Goal: Transaction & Acquisition: Obtain resource

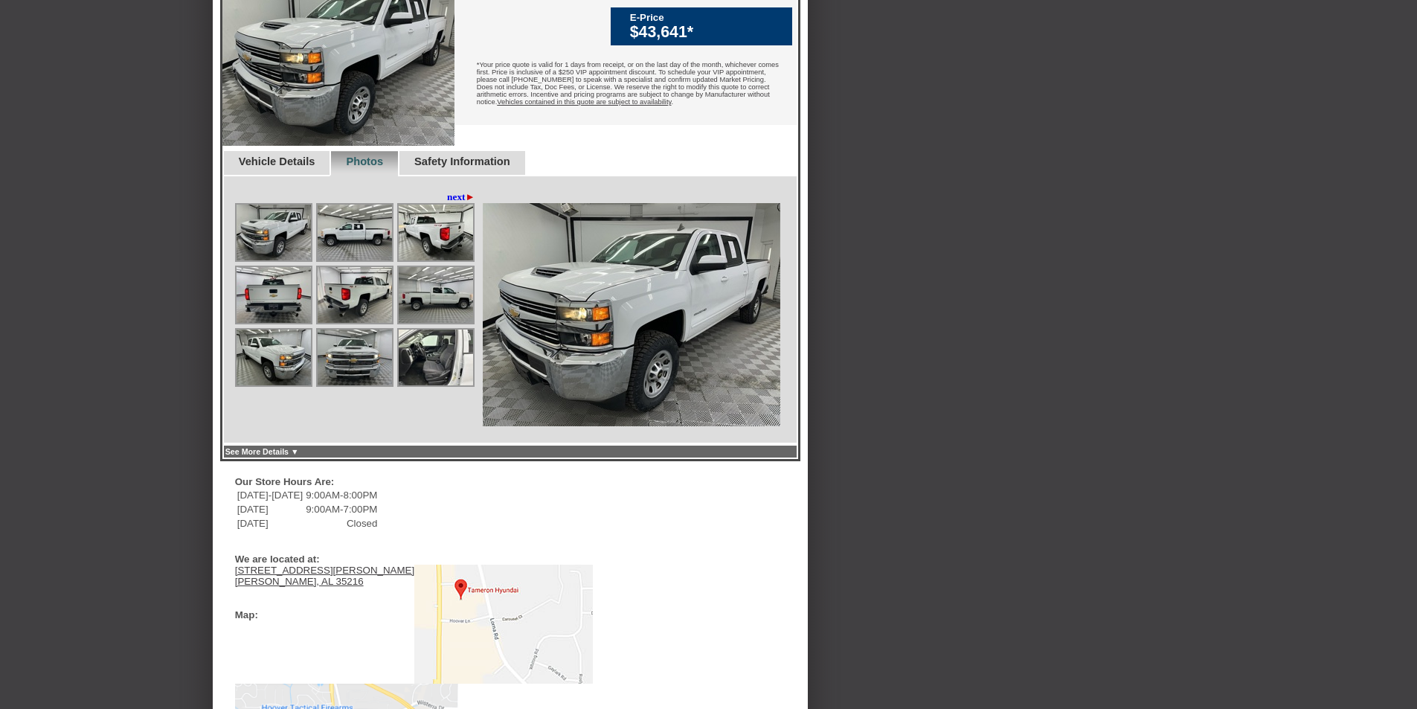
scroll to position [372, 0]
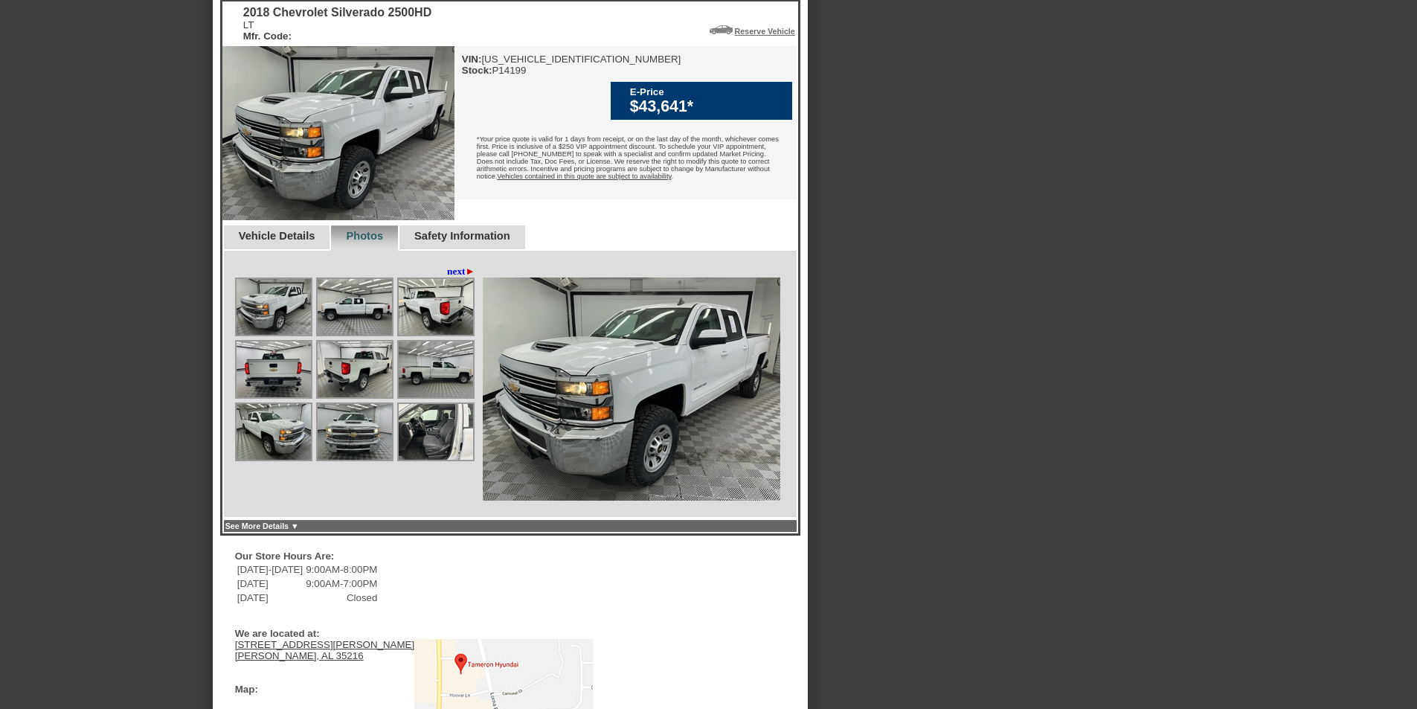
click at [371, 335] on img at bounding box center [355, 307] width 74 height 56
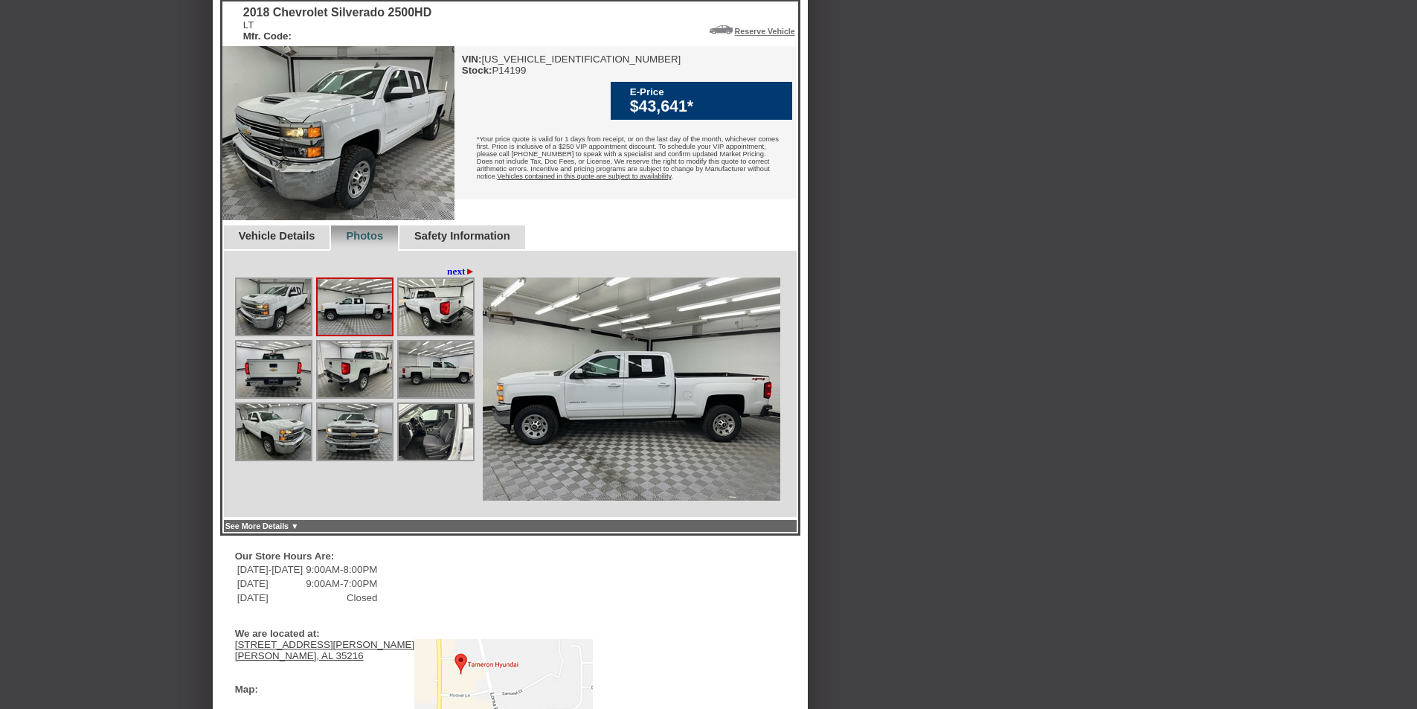
click at [371, 335] on img at bounding box center [355, 307] width 74 height 56
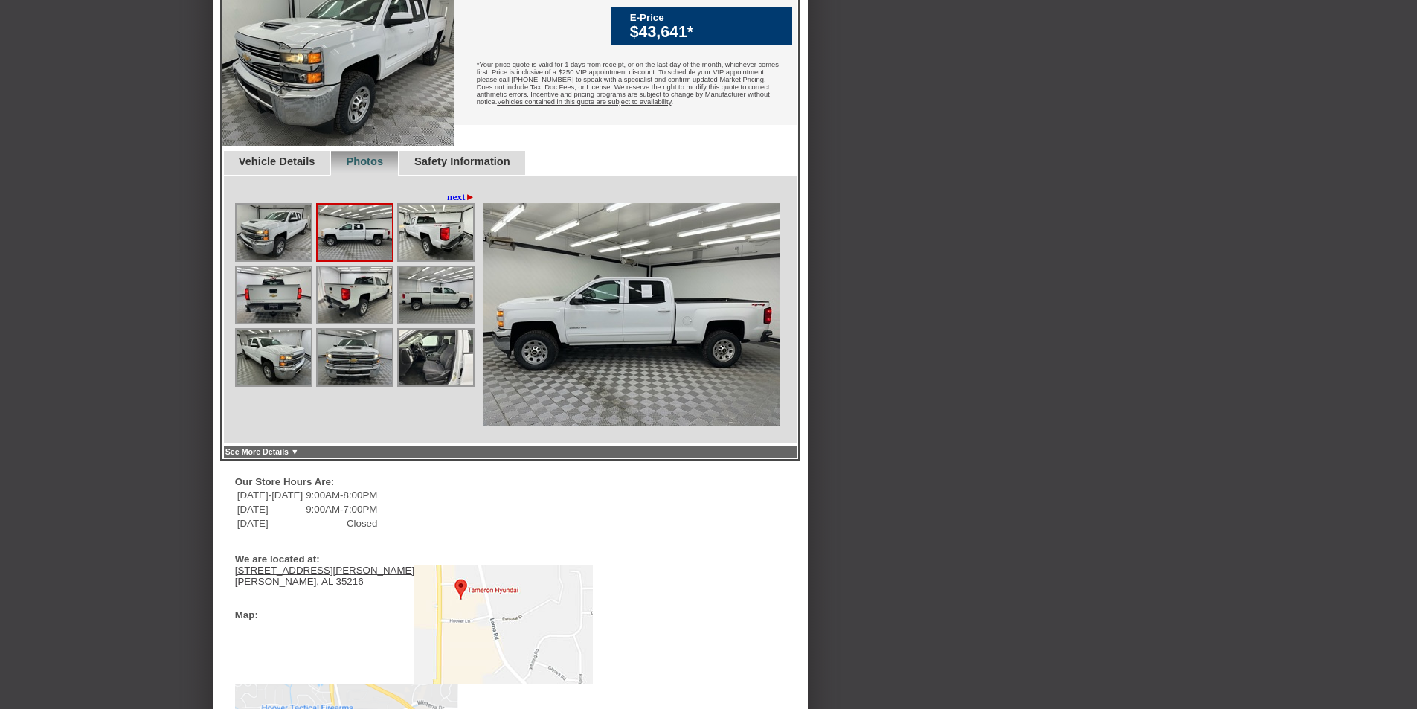
click at [381, 167] on link "Photos" at bounding box center [364, 162] width 37 height 12
click at [417, 374] on img at bounding box center [436, 358] width 74 height 56
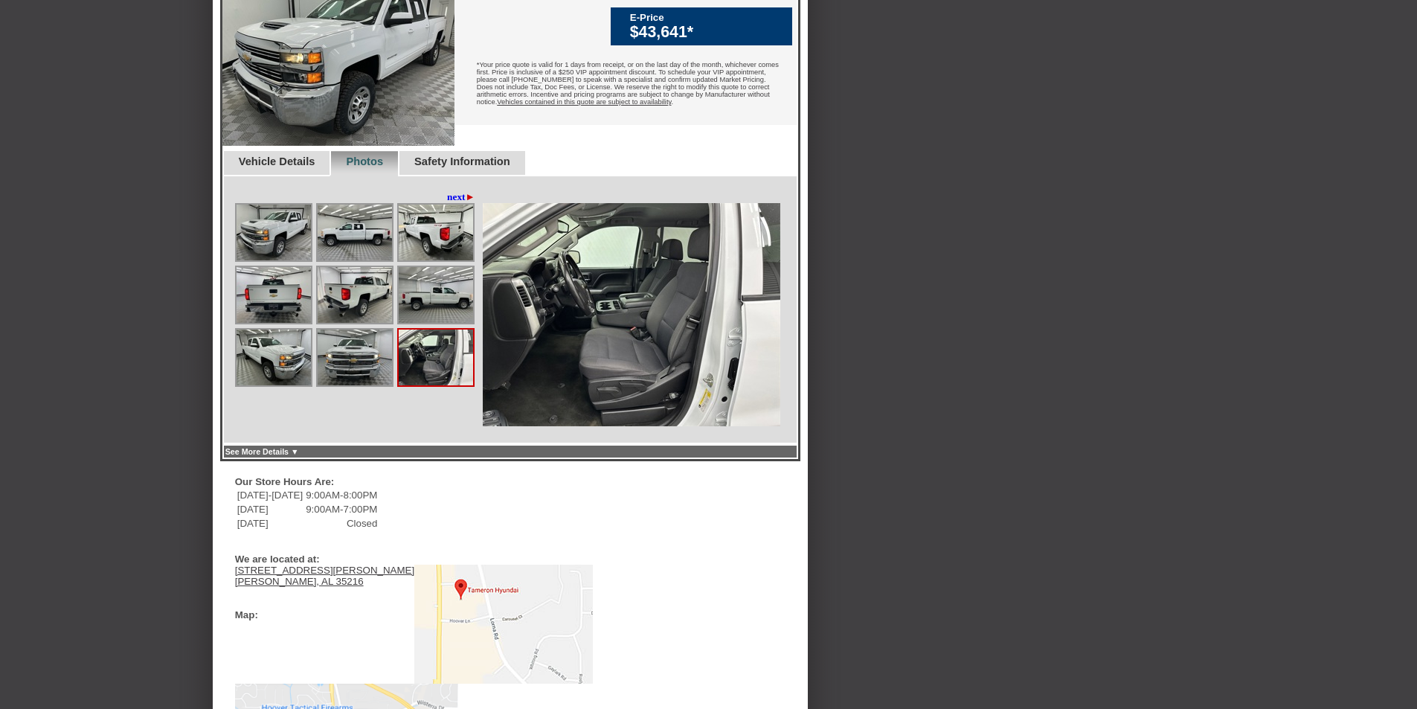
click at [417, 374] on img at bounding box center [436, 358] width 74 height 56
click at [612, 371] on img at bounding box center [632, 314] width 298 height 223
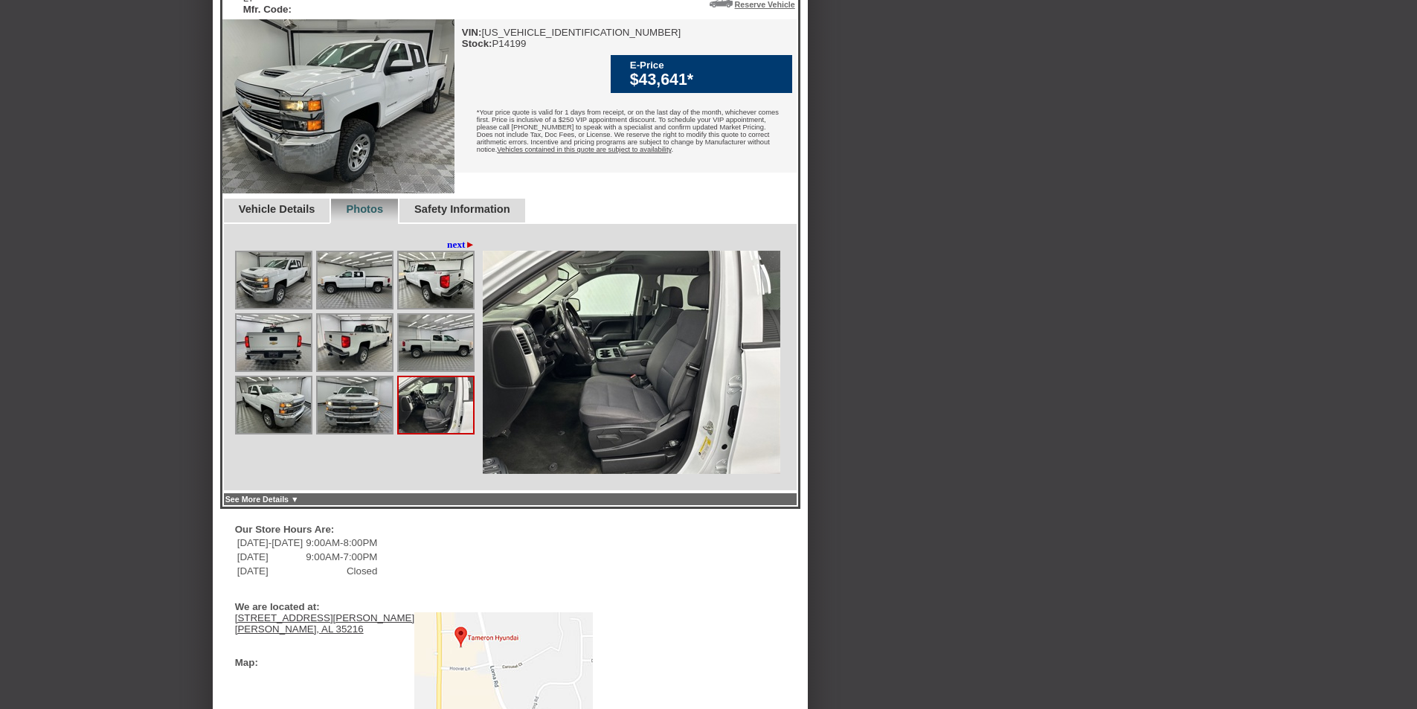
scroll to position [372, 0]
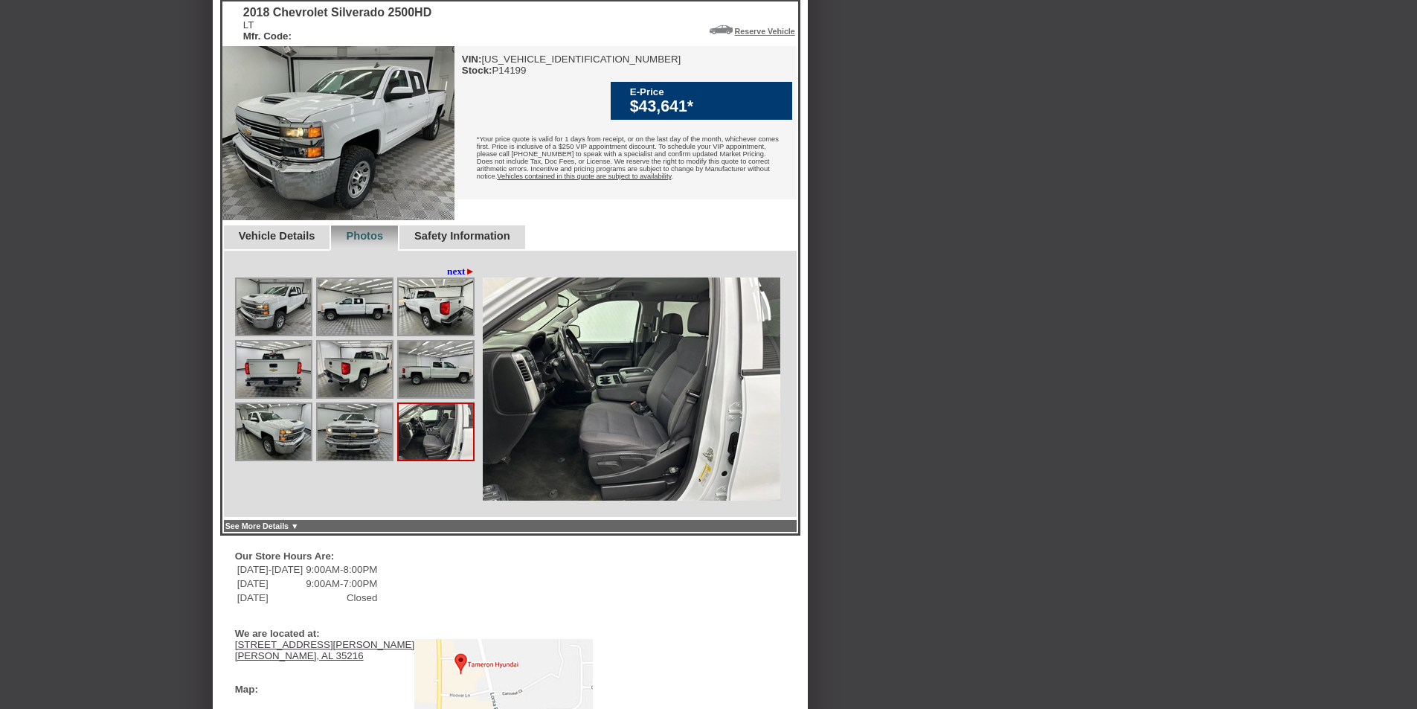
click at [374, 335] on img at bounding box center [355, 307] width 74 height 56
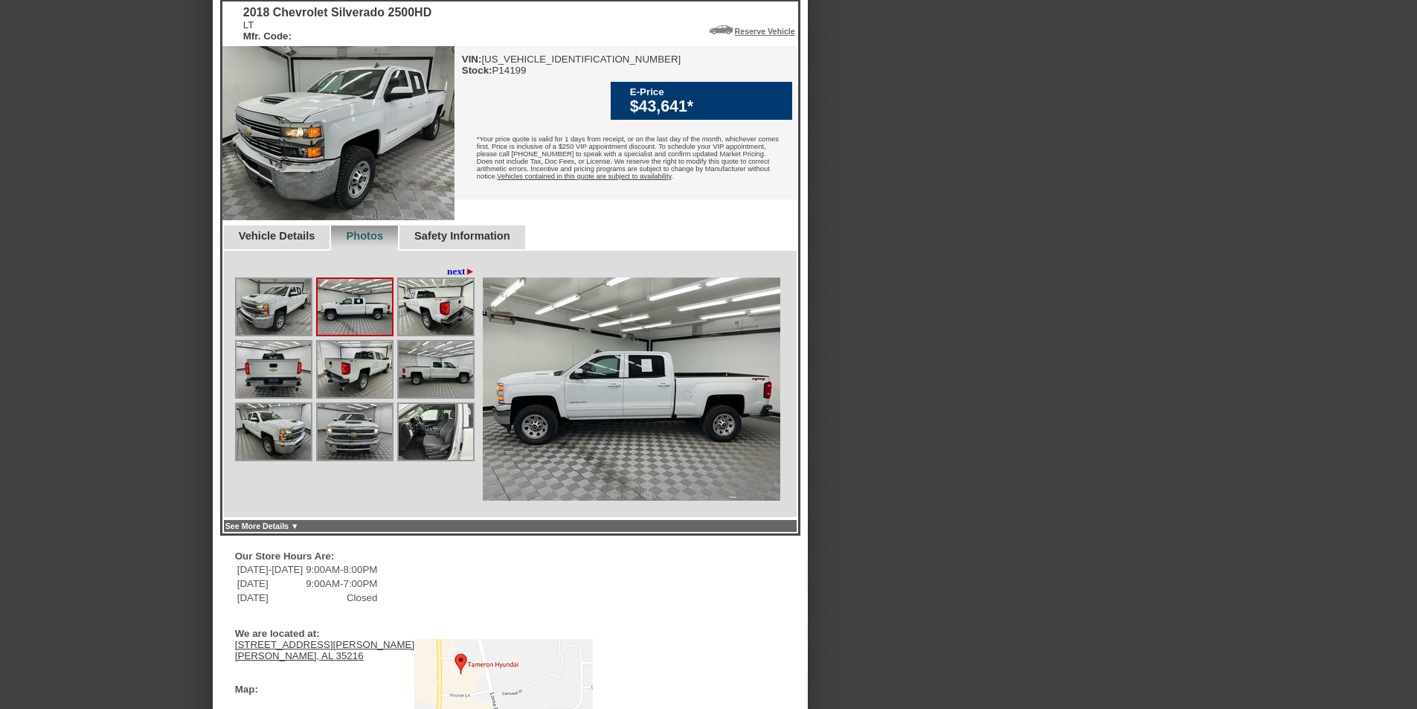
click at [276, 335] on img at bounding box center [274, 307] width 74 height 56
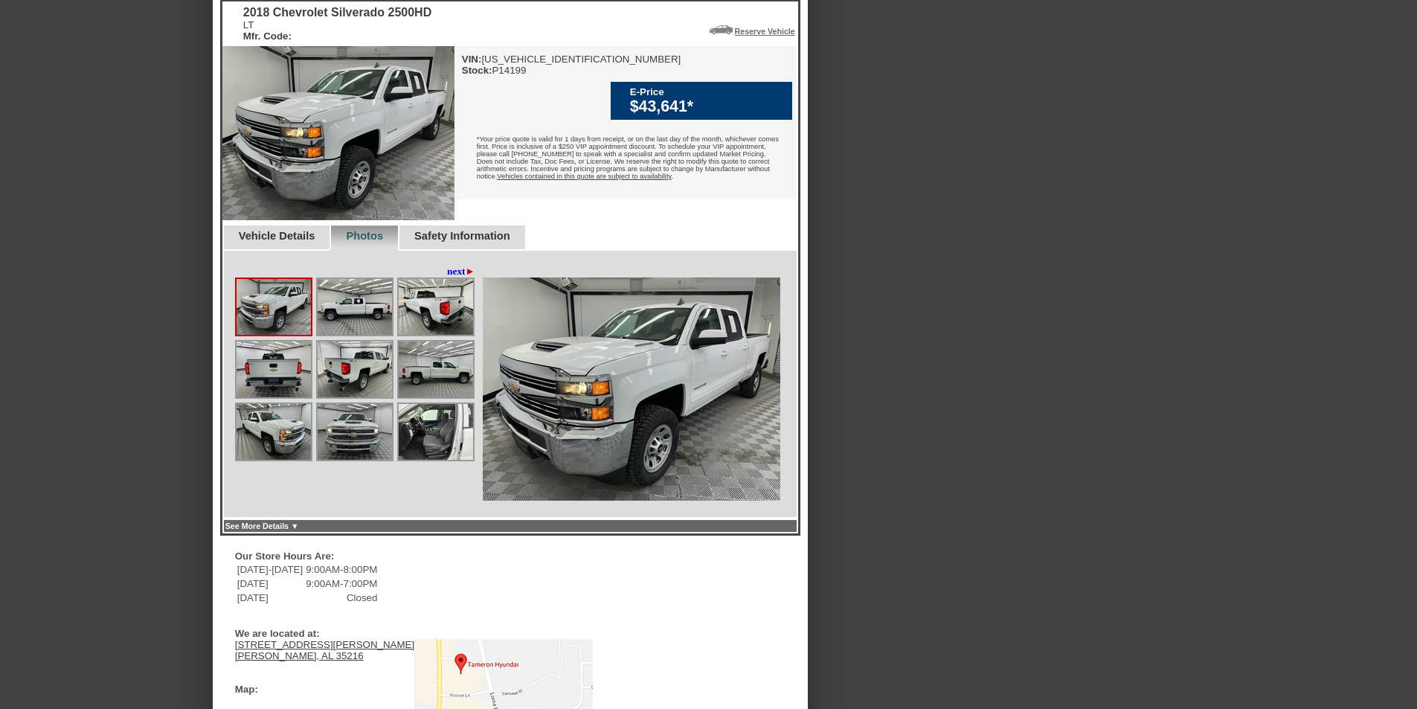
click at [288, 383] on img at bounding box center [274, 370] width 74 height 56
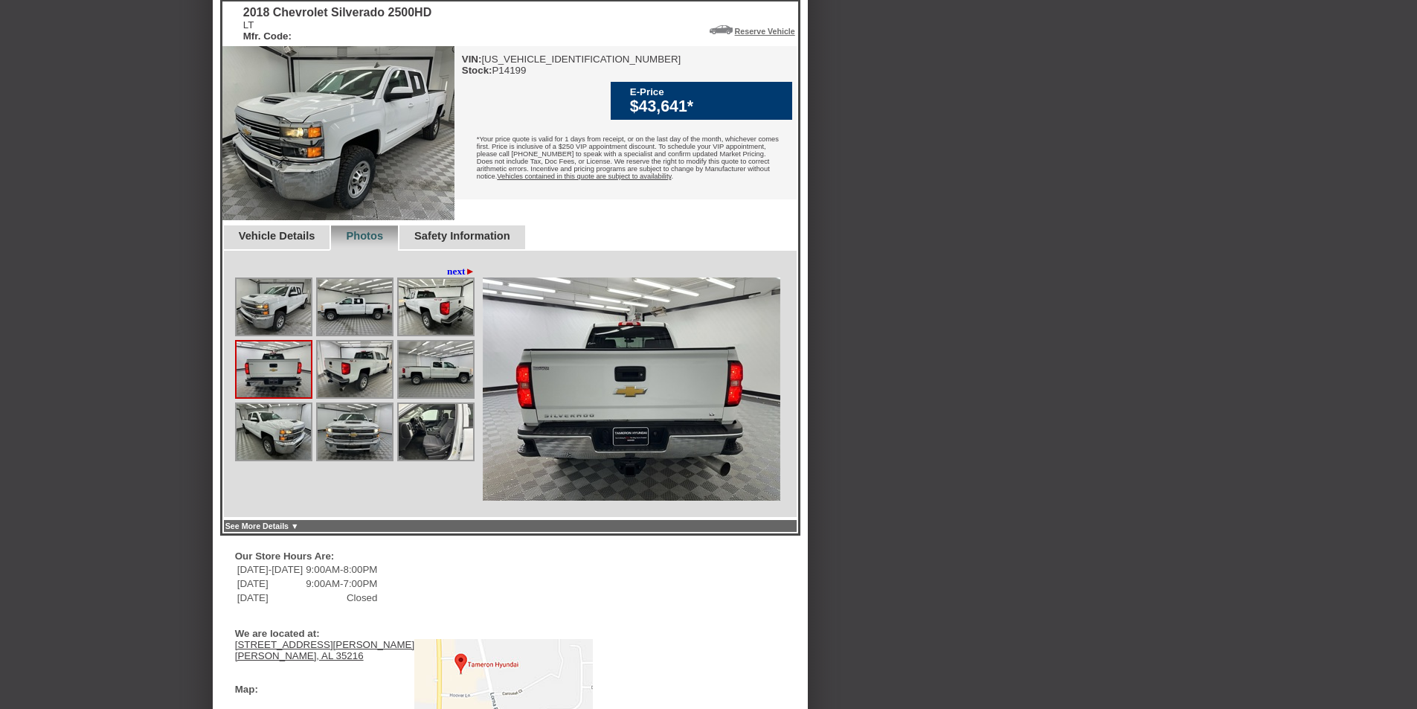
click at [292, 442] on img at bounding box center [274, 432] width 74 height 56
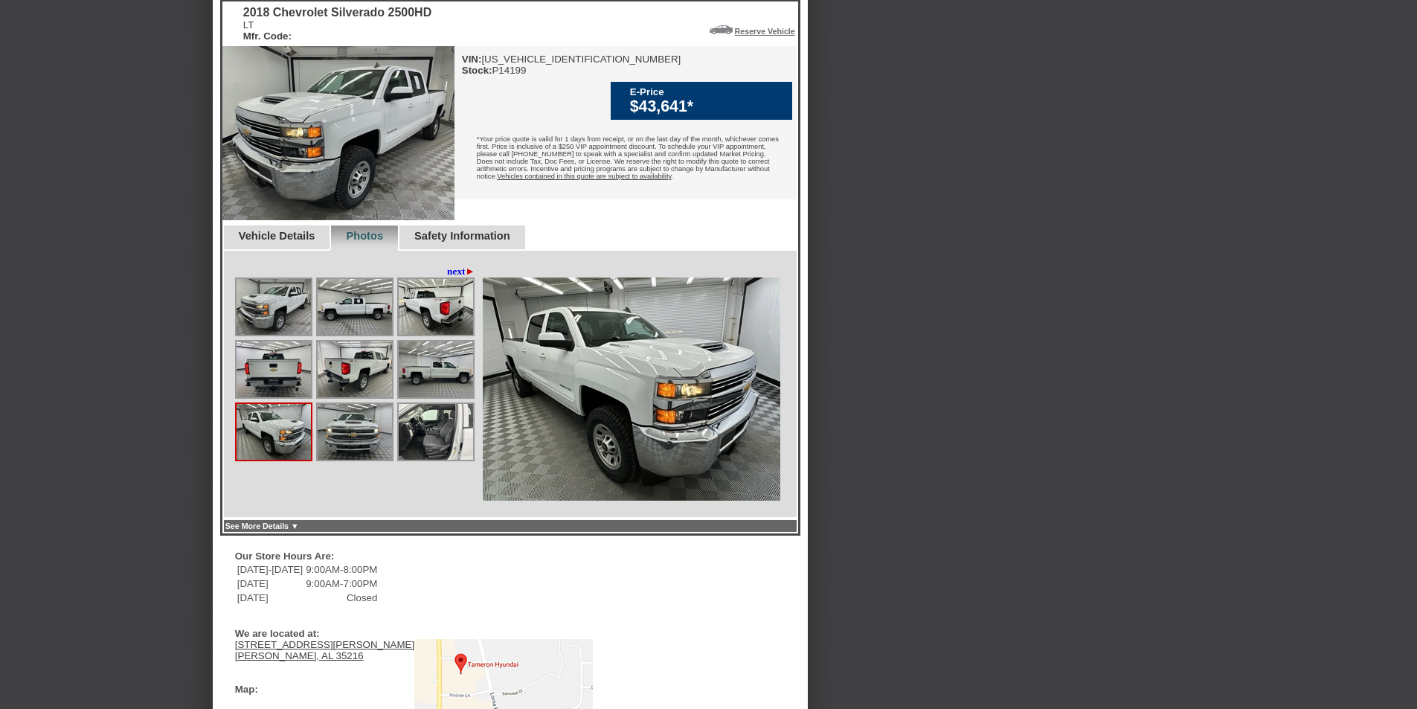
click at [424, 397] on img at bounding box center [436, 370] width 74 height 56
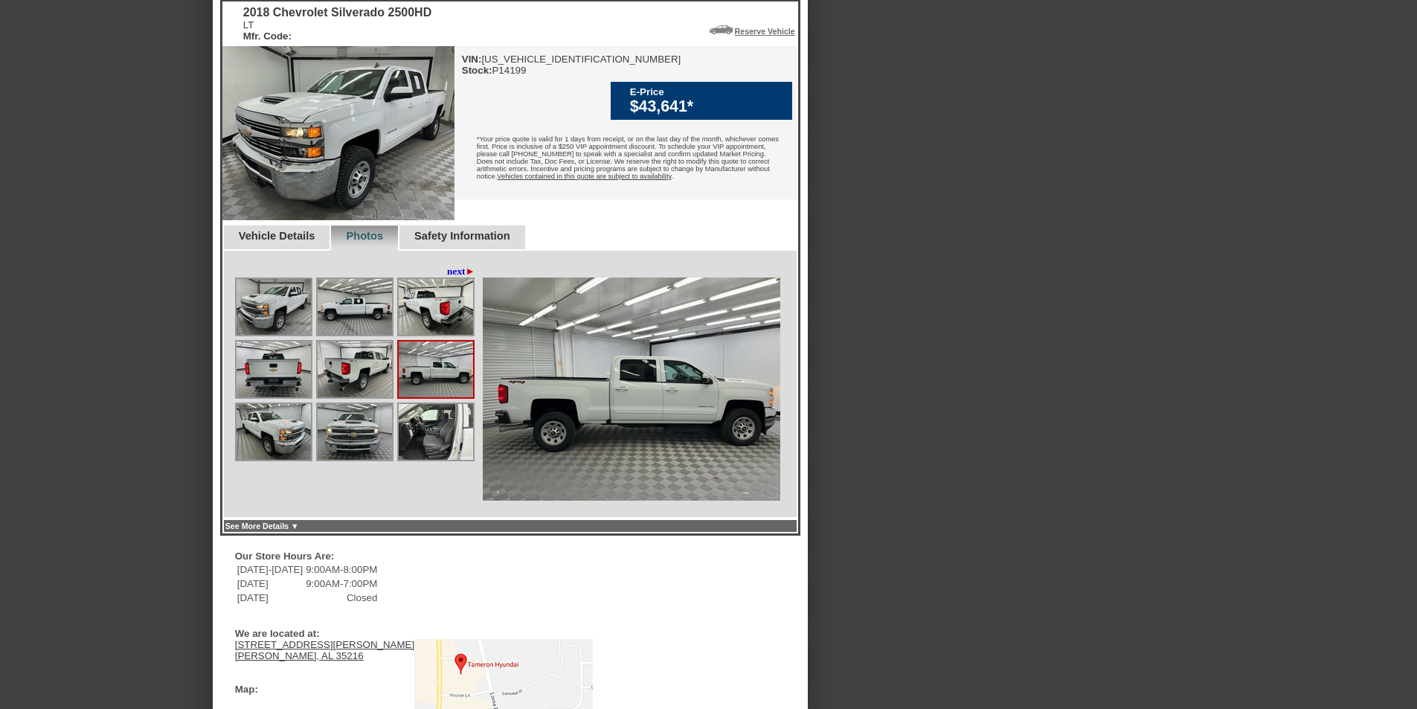
click at [367, 382] on img at bounding box center [355, 370] width 74 height 56
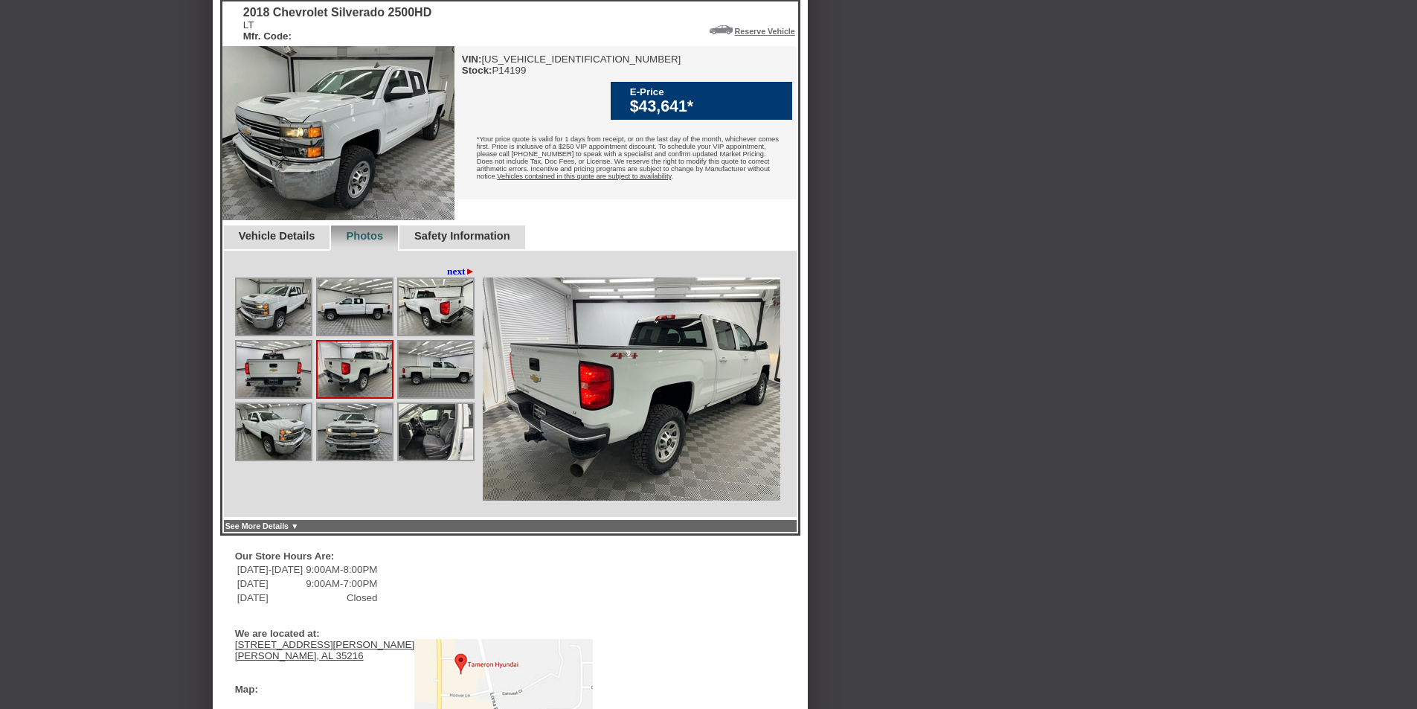
click at [376, 458] on img at bounding box center [355, 432] width 74 height 56
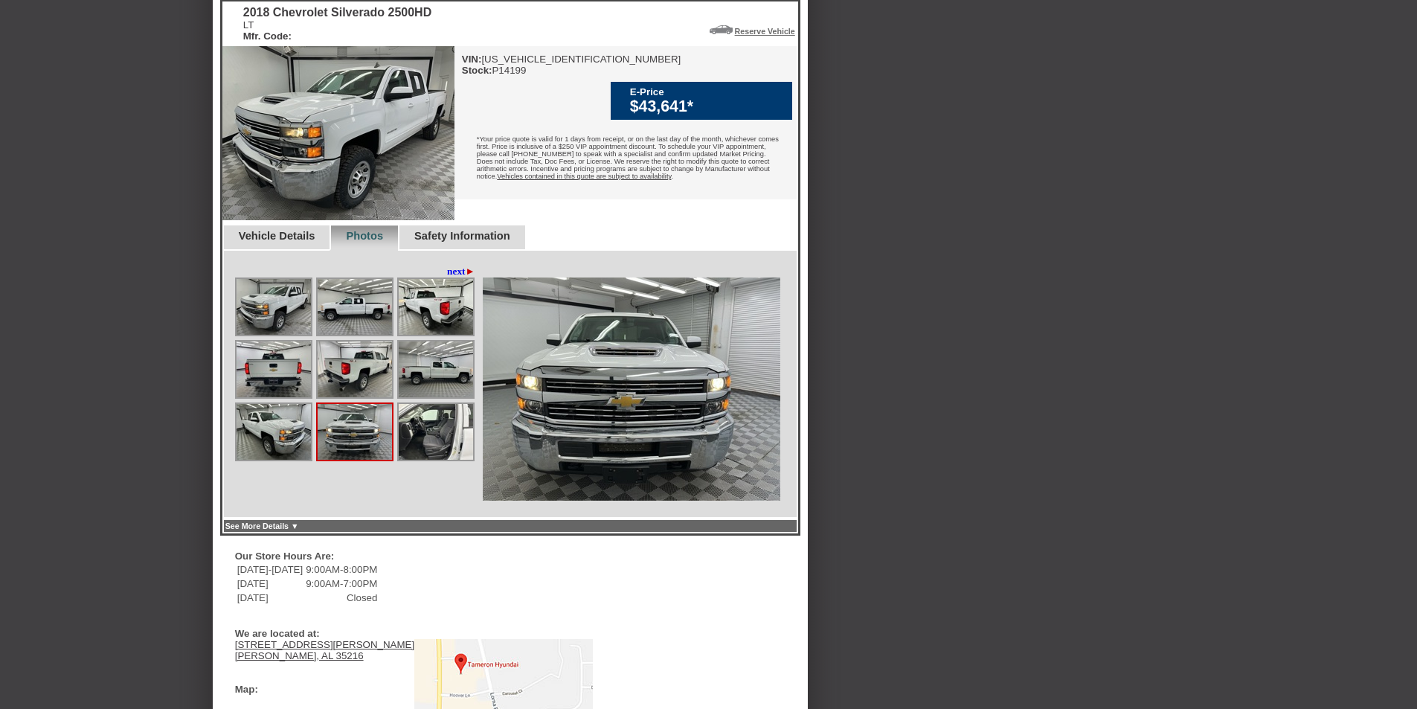
click at [282, 455] on img at bounding box center [274, 432] width 74 height 56
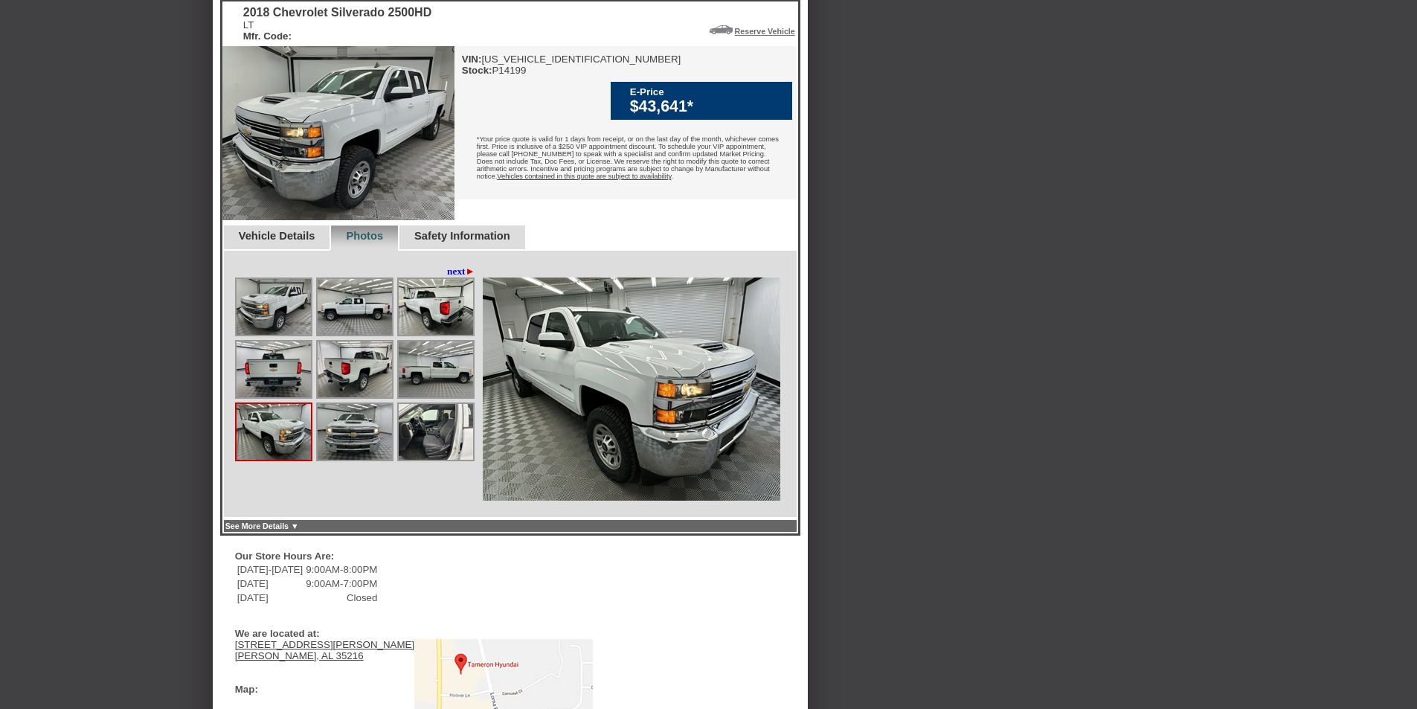
click at [283, 397] on img at bounding box center [274, 370] width 74 height 56
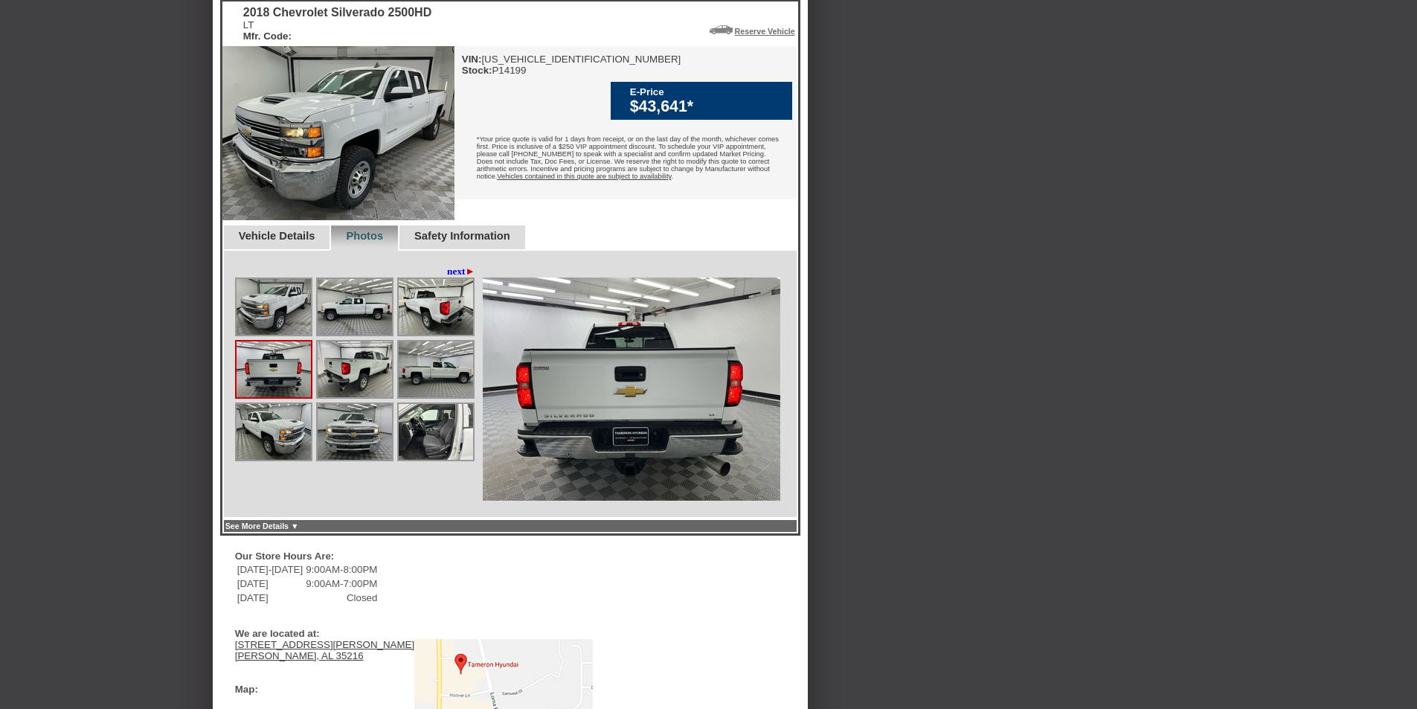
click at [292, 335] on img at bounding box center [274, 307] width 74 height 56
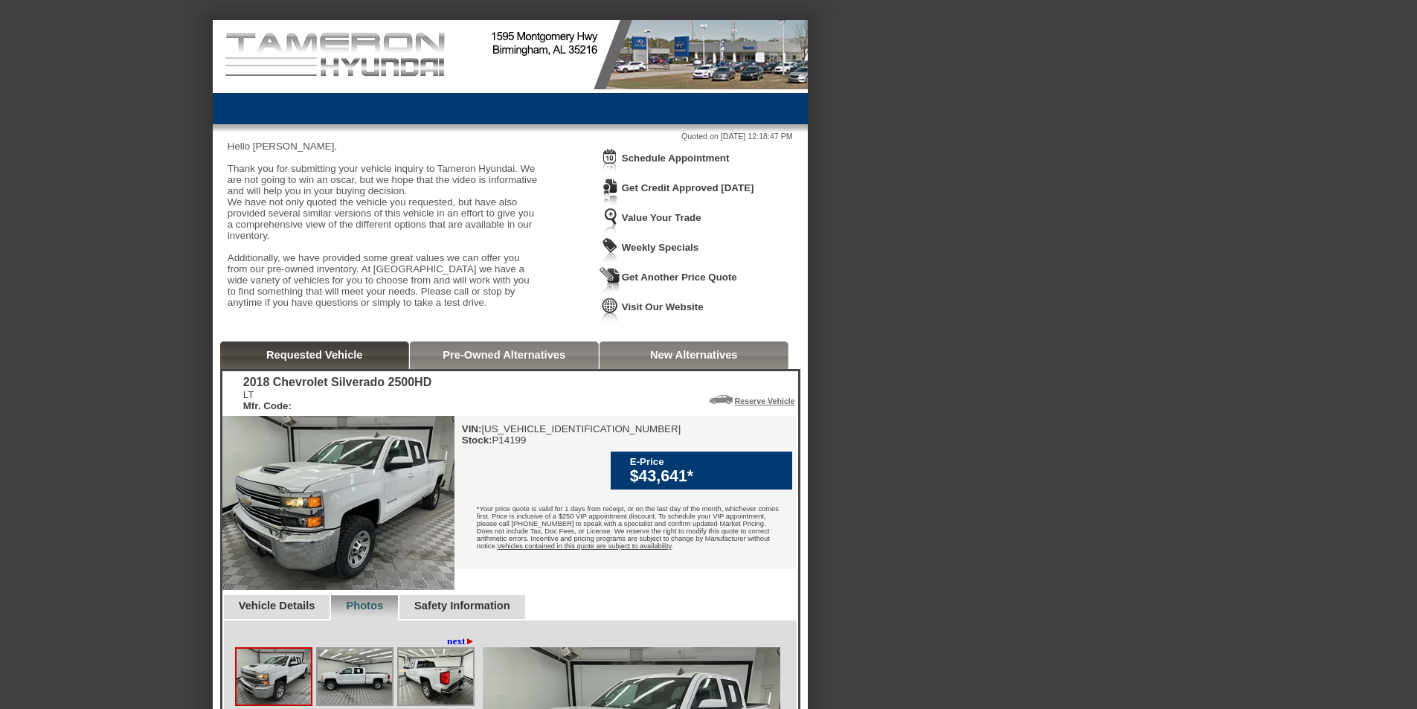
scroll to position [0, 0]
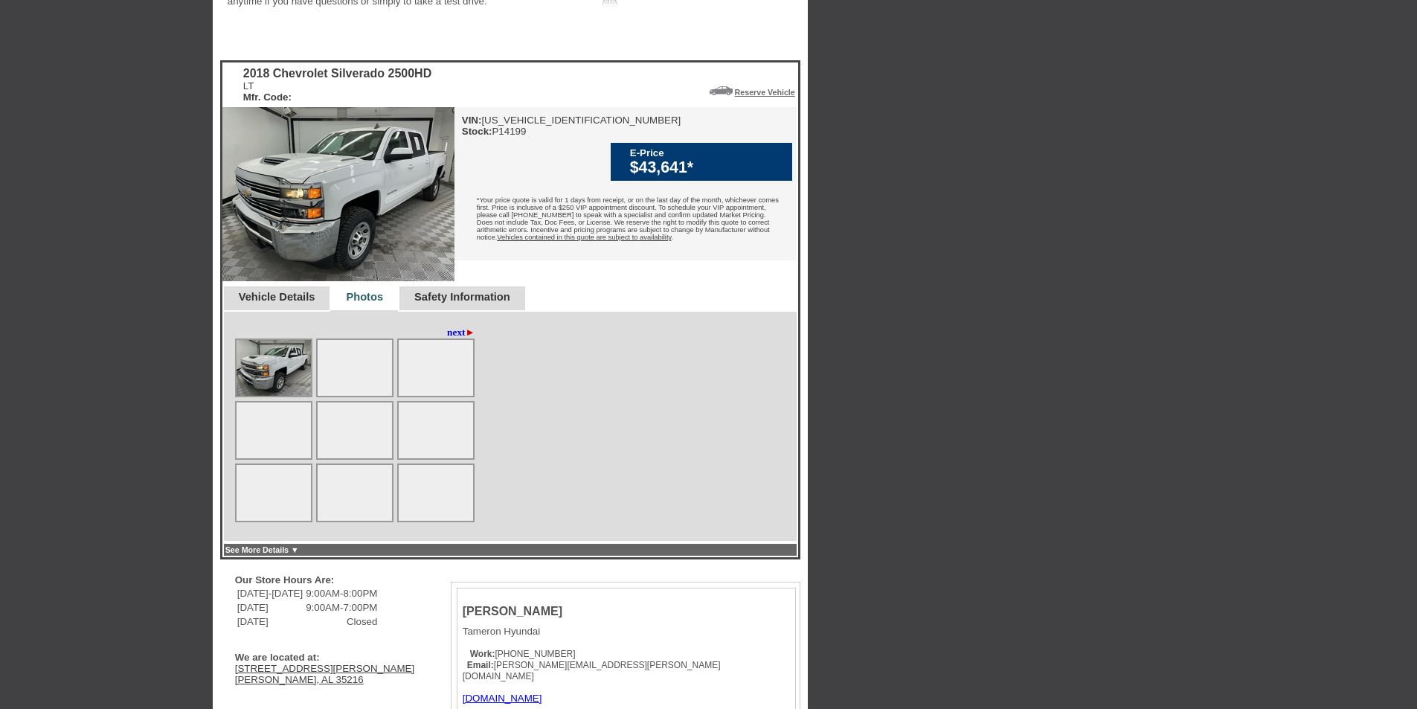
scroll to position [298, 0]
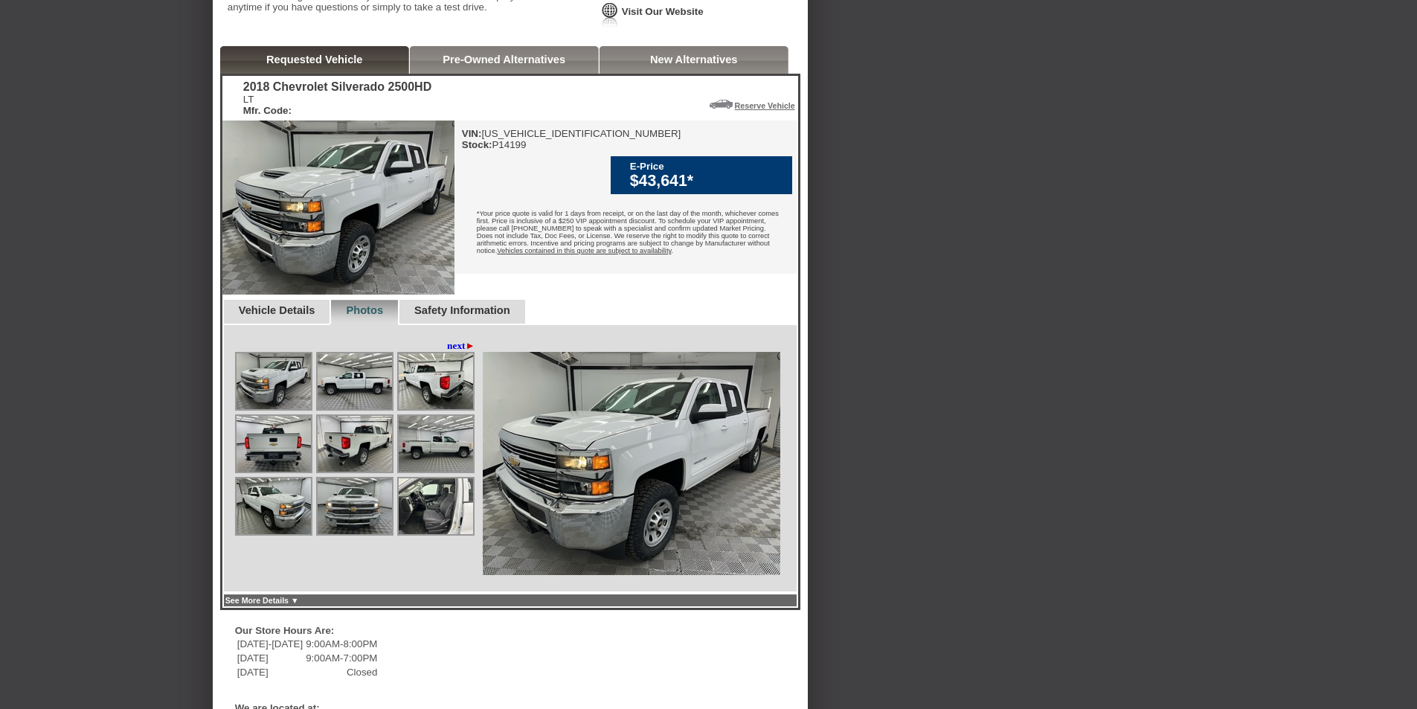
click at [551, 545] on img at bounding box center [632, 463] width 298 height 223
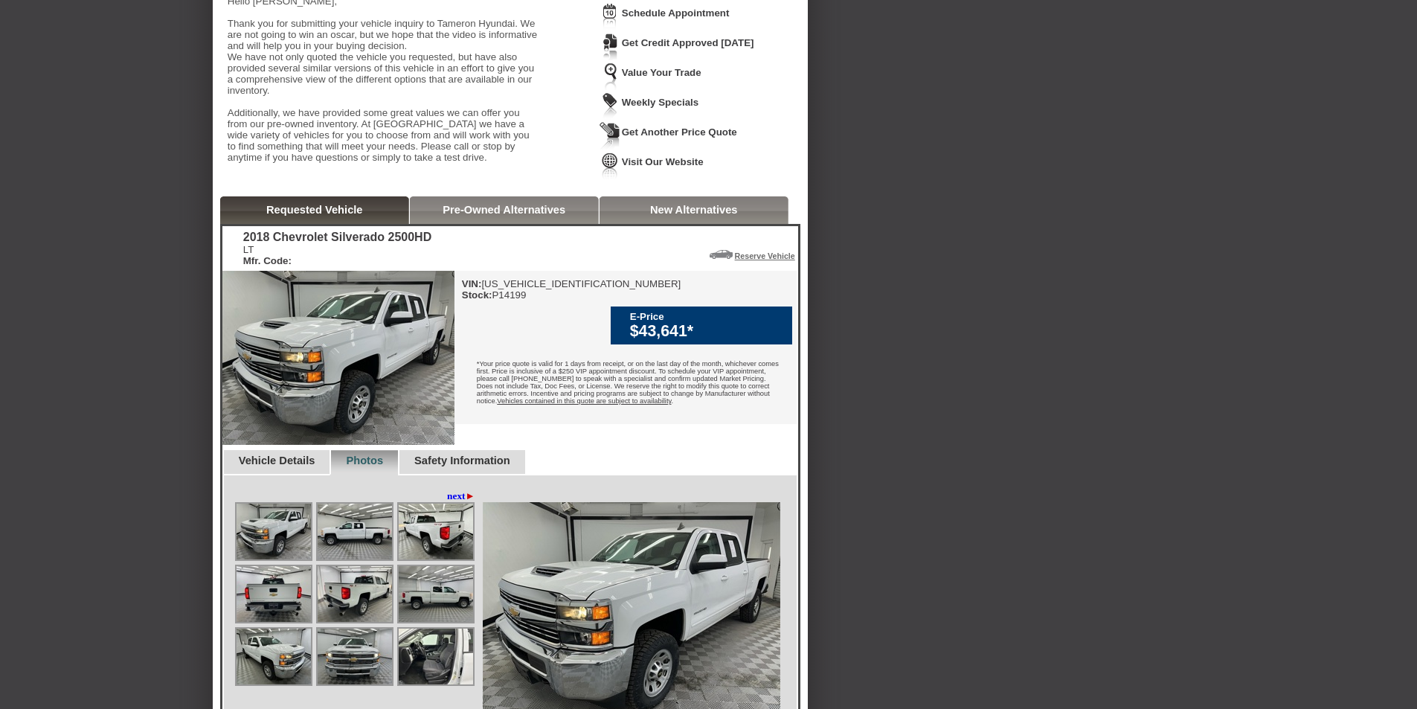
scroll to position [0, 0]
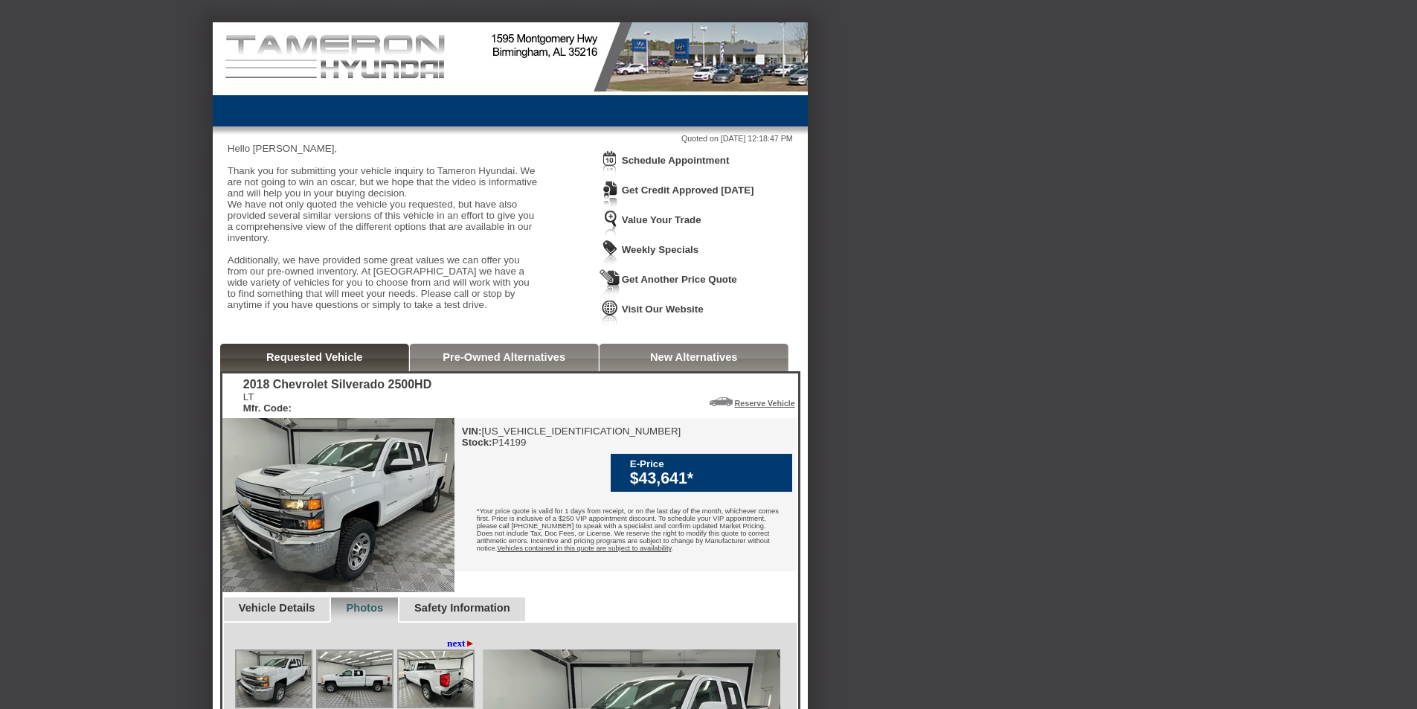
click at [649, 219] on link "Value Your Trade" at bounding box center [662, 219] width 80 height 11
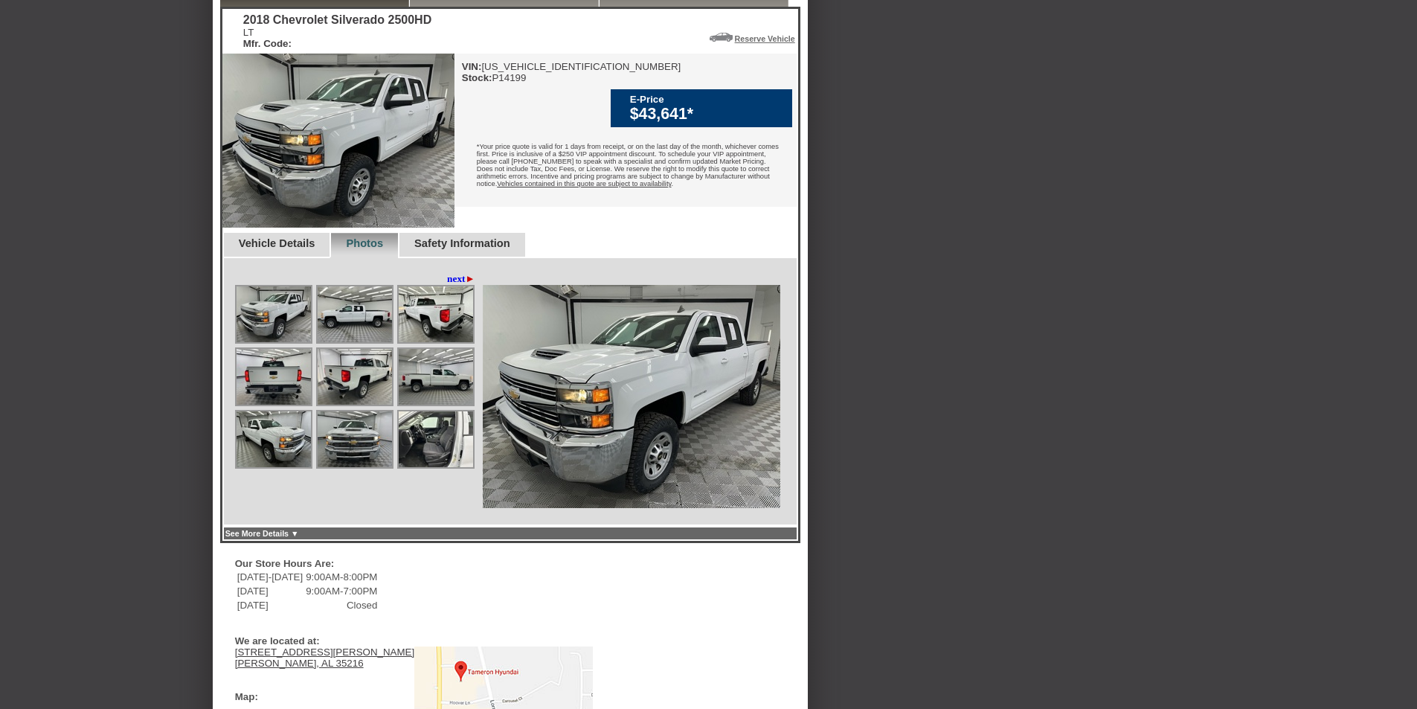
scroll to position [372, 0]
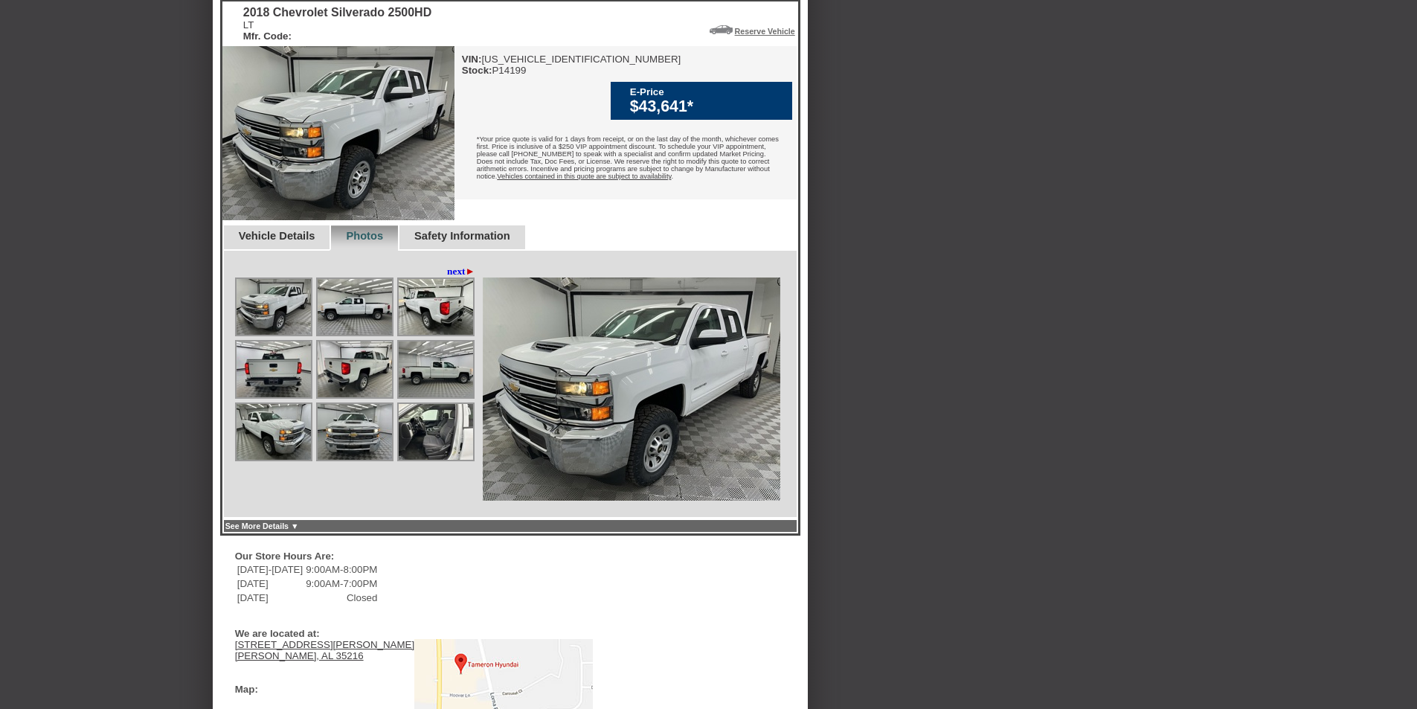
click at [437, 449] on img at bounding box center [436, 432] width 74 height 56
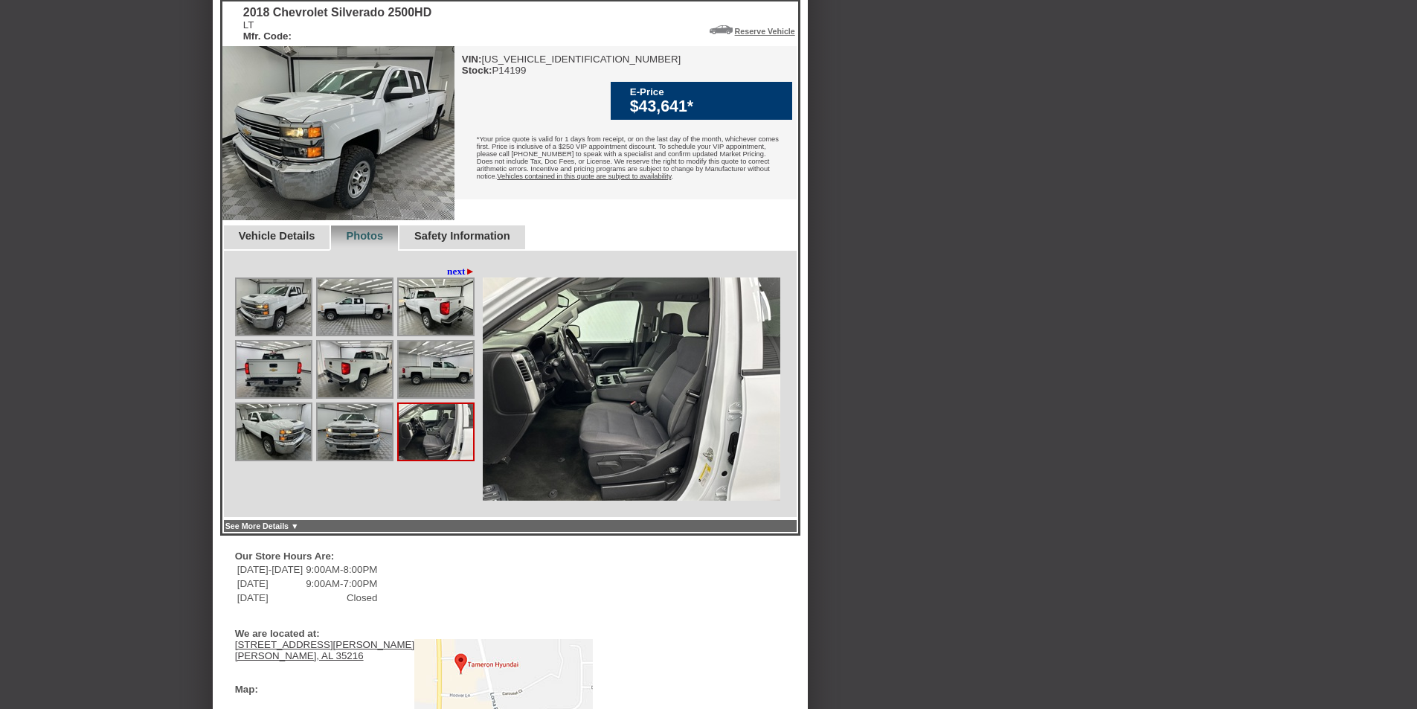
click at [356, 335] on img at bounding box center [355, 307] width 74 height 56
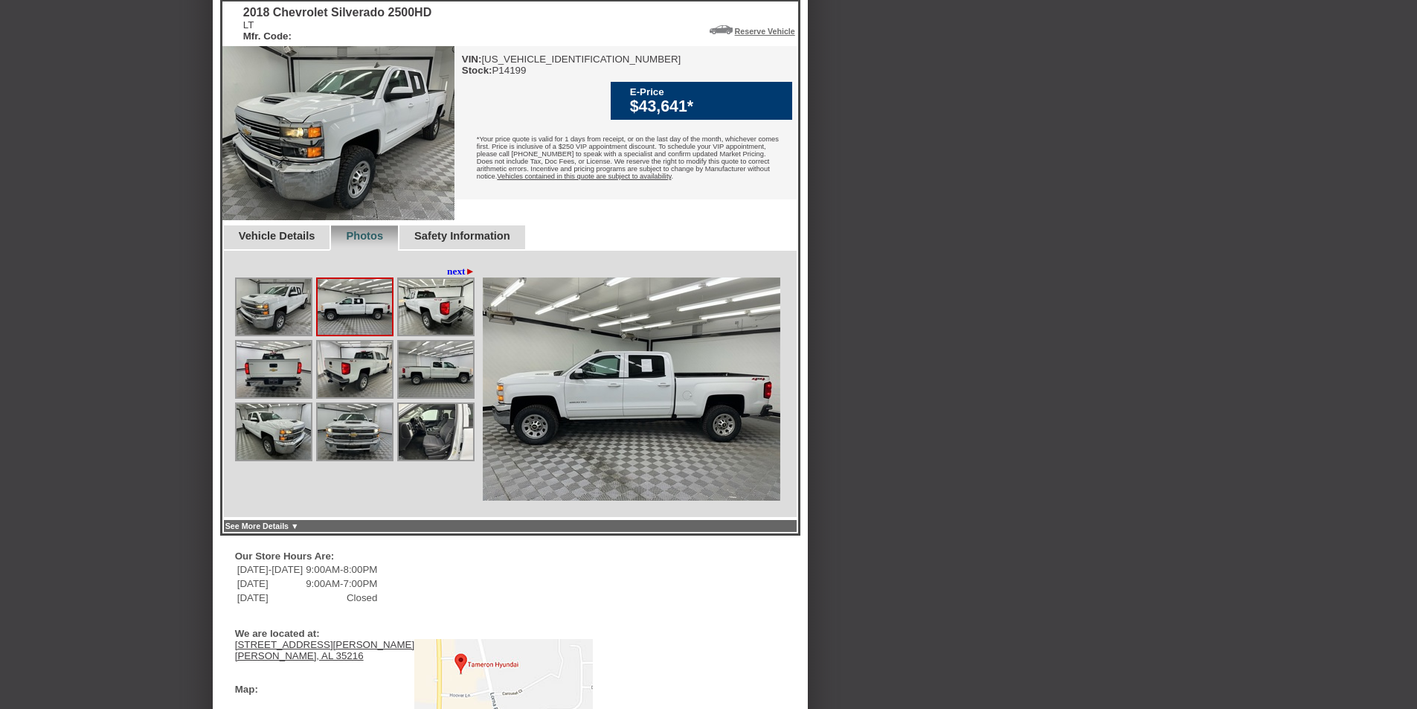
click at [289, 335] on img at bounding box center [274, 307] width 74 height 56
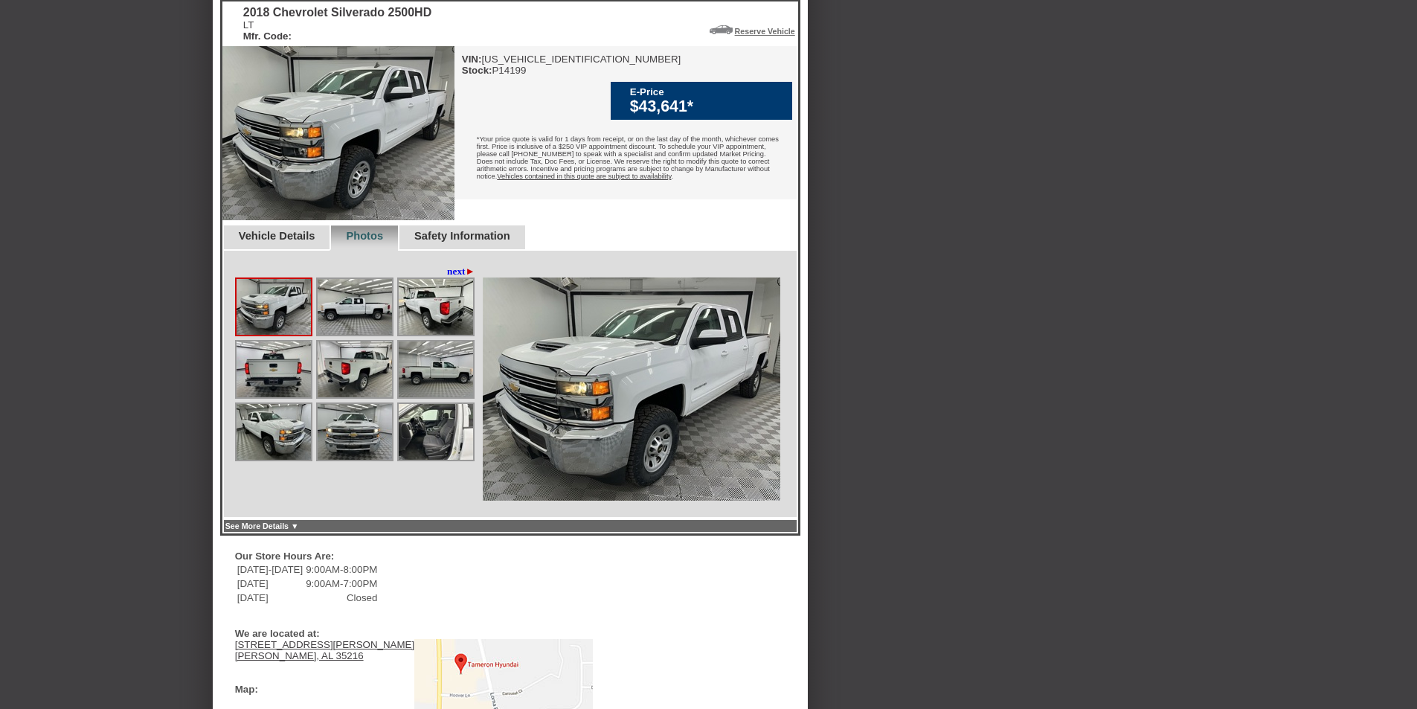
click at [302, 397] on img at bounding box center [274, 370] width 74 height 56
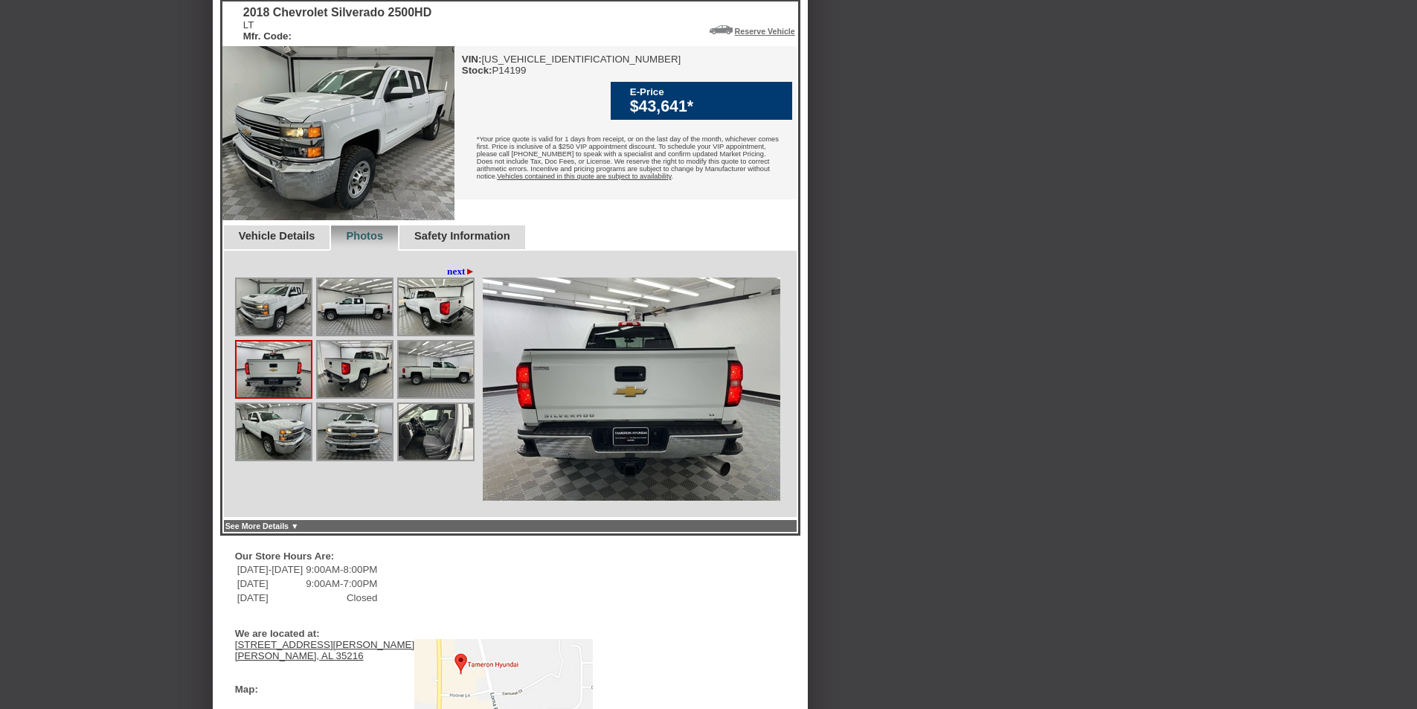
click at [404, 390] on img at bounding box center [436, 370] width 74 height 56
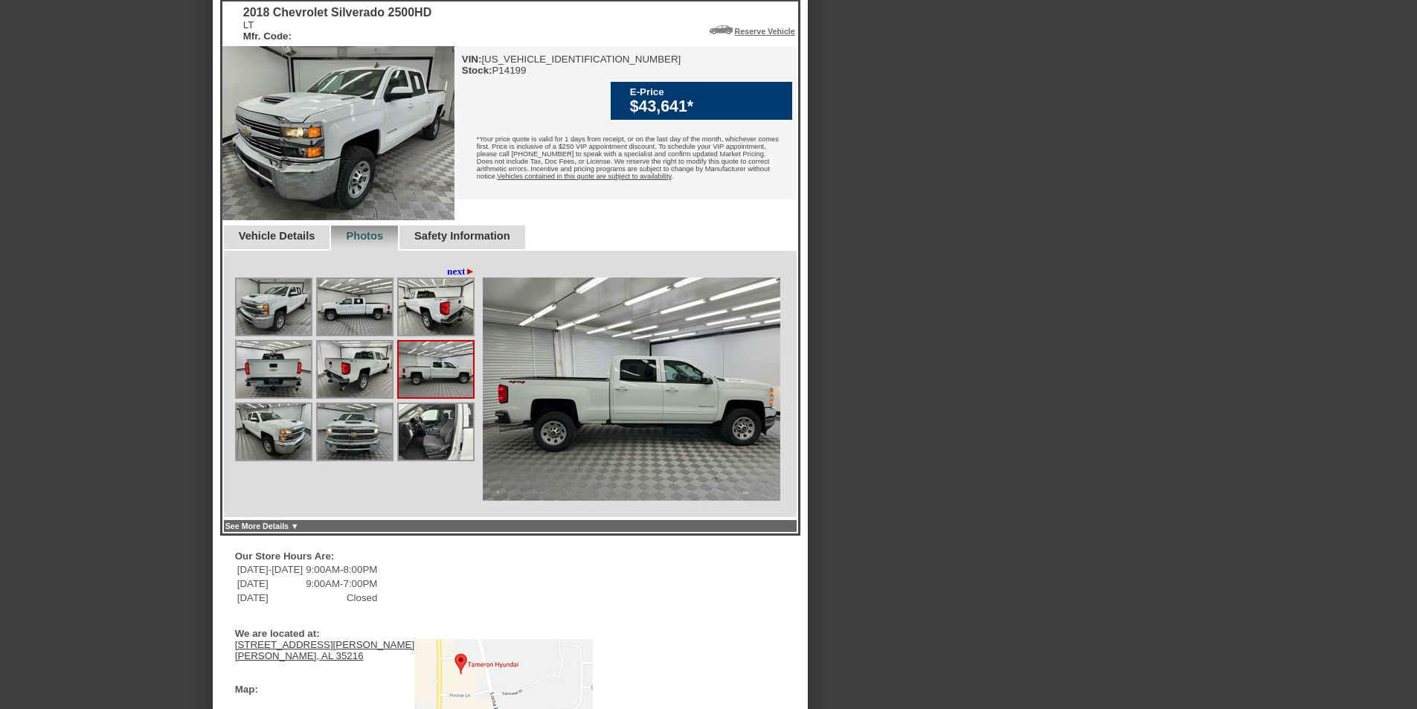
click at [654, 429] on img at bounding box center [632, 389] width 298 height 223
click at [286, 460] on img at bounding box center [274, 432] width 74 height 56
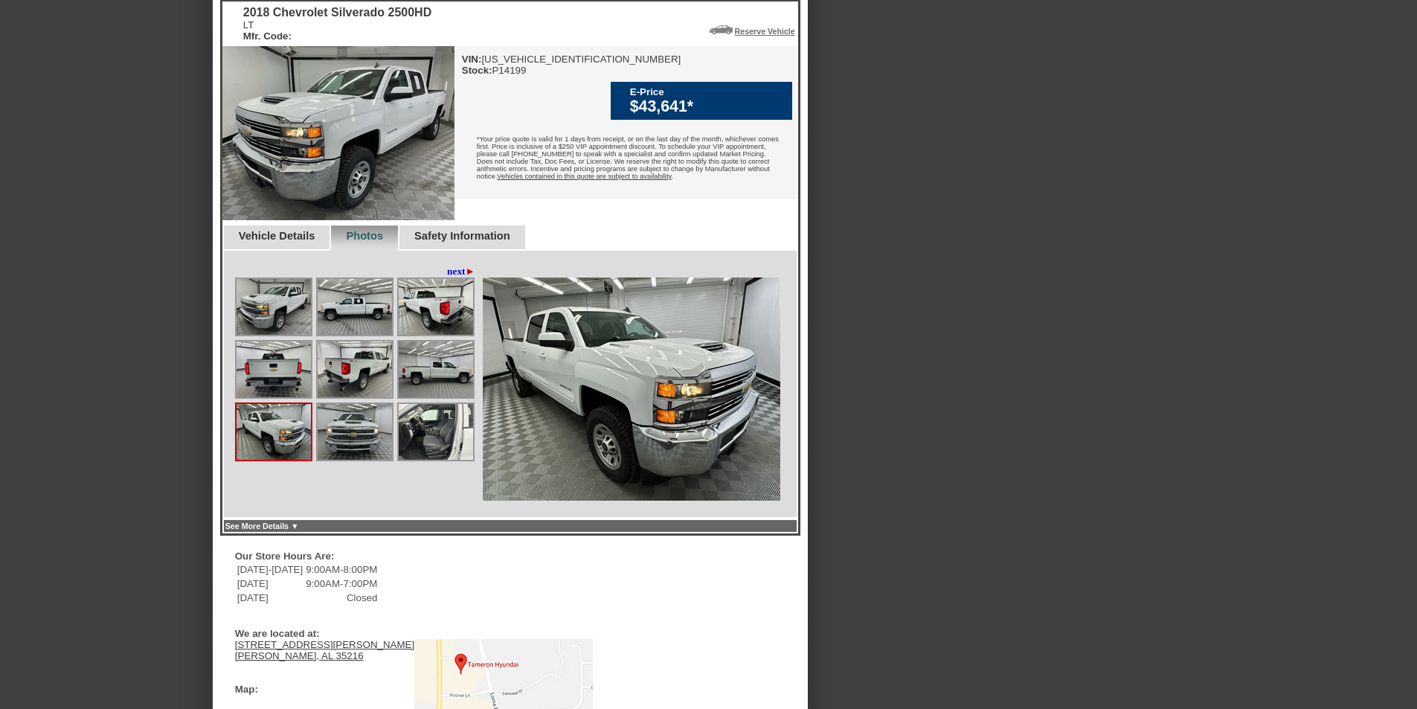
click at [269, 397] on img at bounding box center [274, 370] width 74 height 56
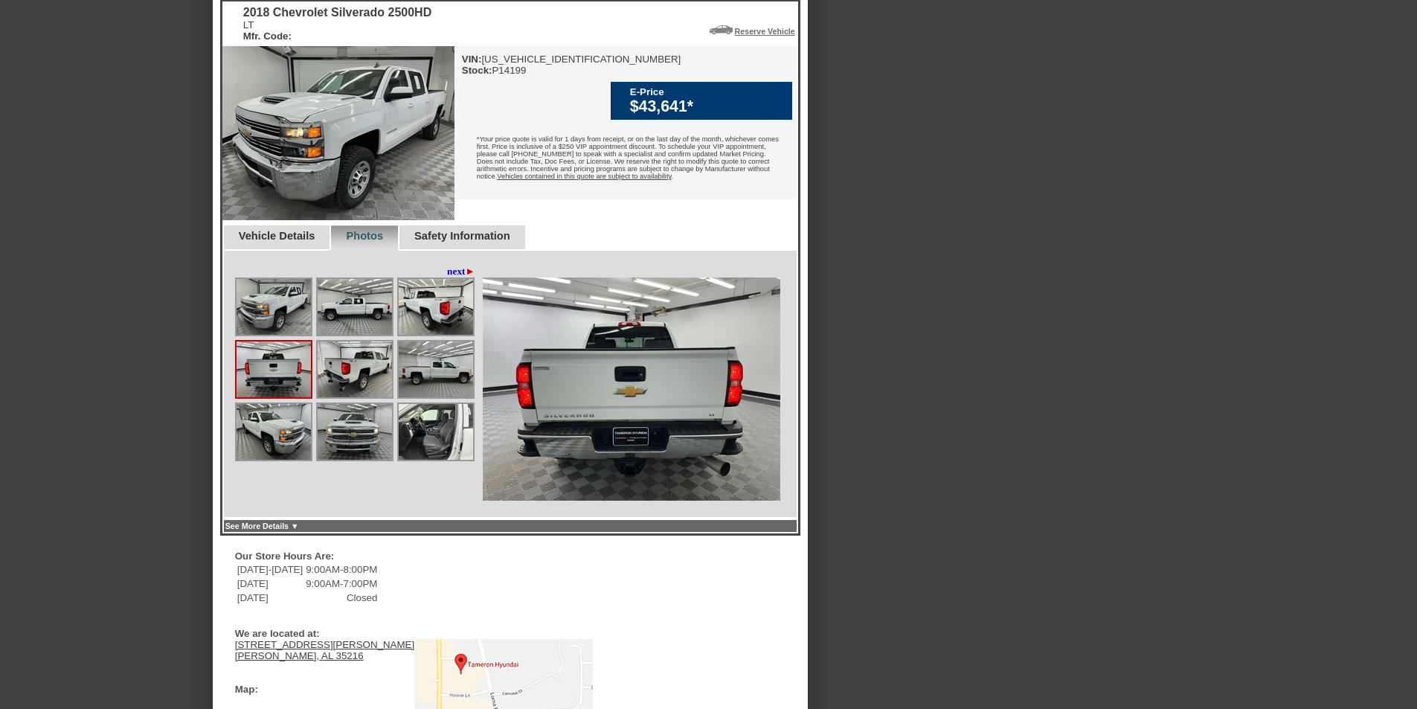
click at [606, 394] on img at bounding box center [632, 389] width 298 height 223
click at [424, 460] on img at bounding box center [436, 432] width 74 height 56
